Goal: Go to known website: Access a specific website the user already knows

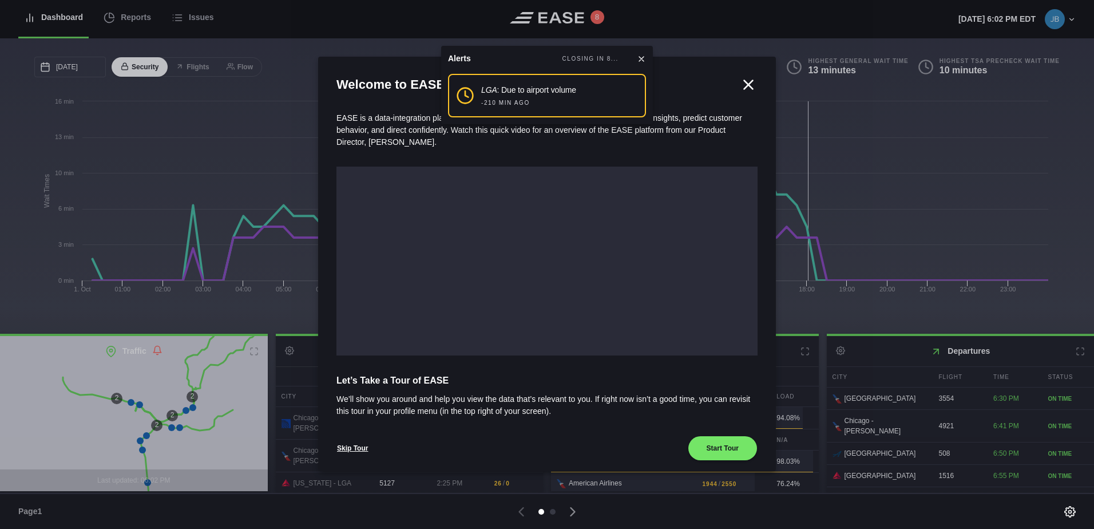
click at [742, 82] on icon at bounding box center [748, 84] width 17 height 17
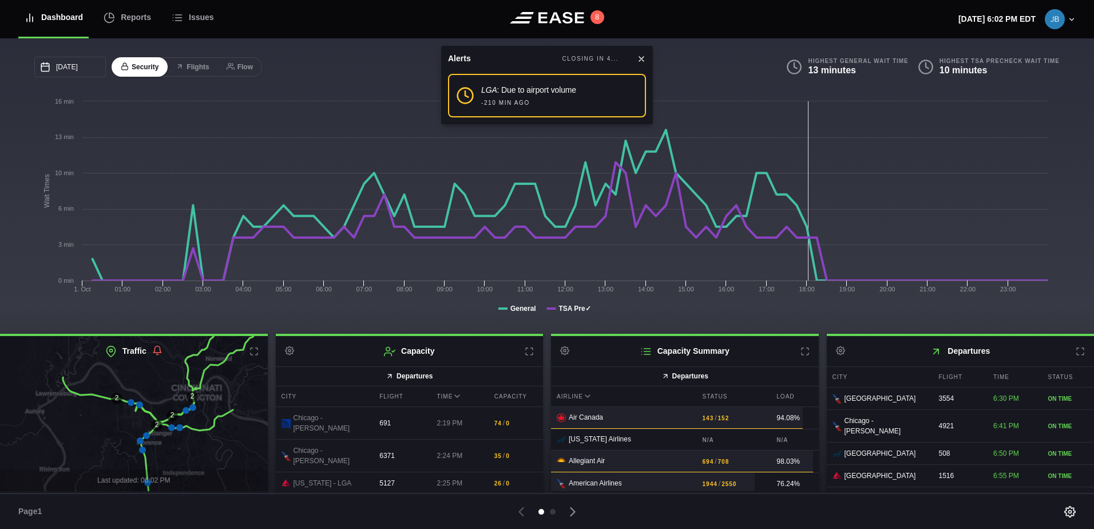
click at [640, 56] on icon at bounding box center [641, 58] width 9 height 9
